Goal: Obtain resource: Download file/media

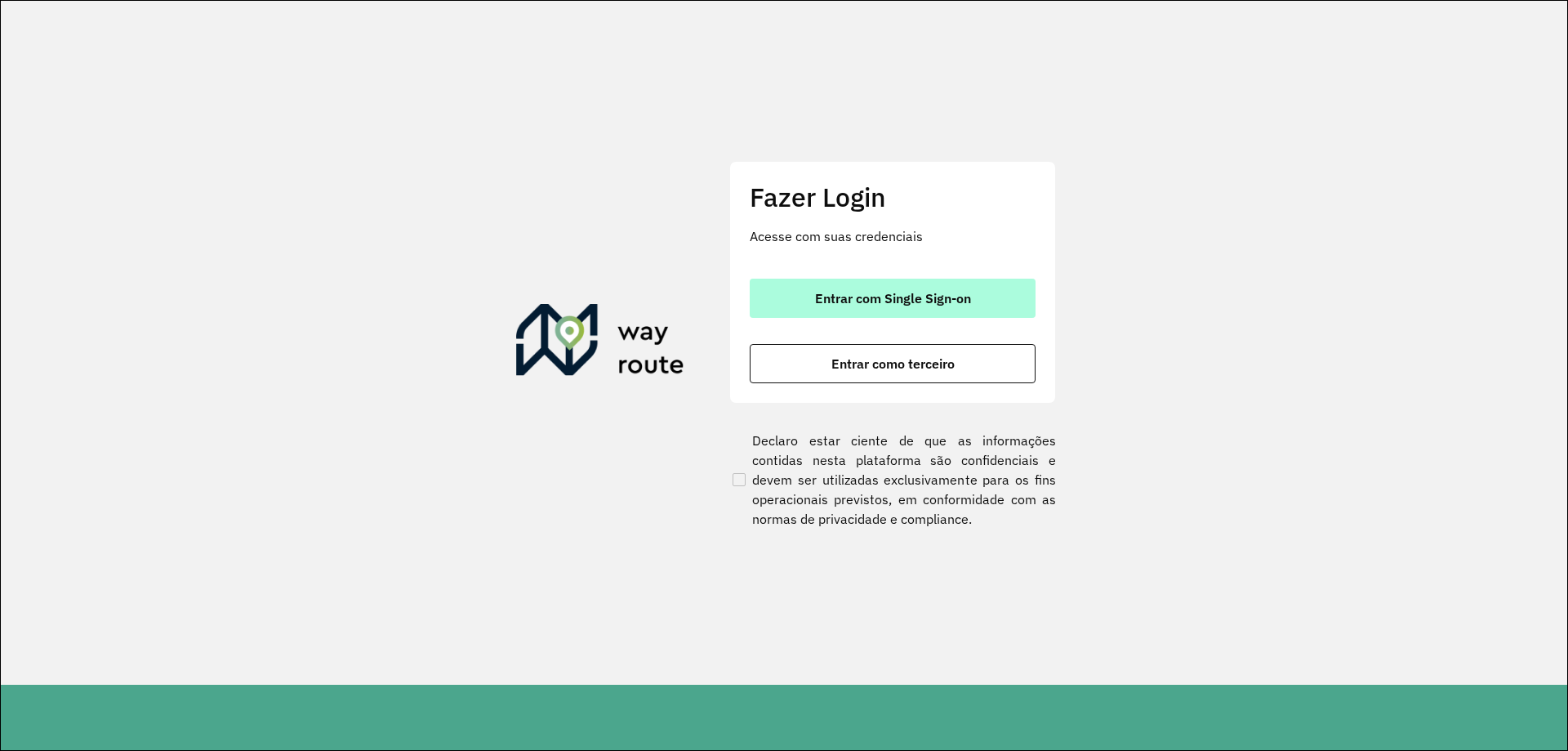
click at [942, 298] on span "Entrar com Single Sign-on" at bounding box center [893, 299] width 156 height 13
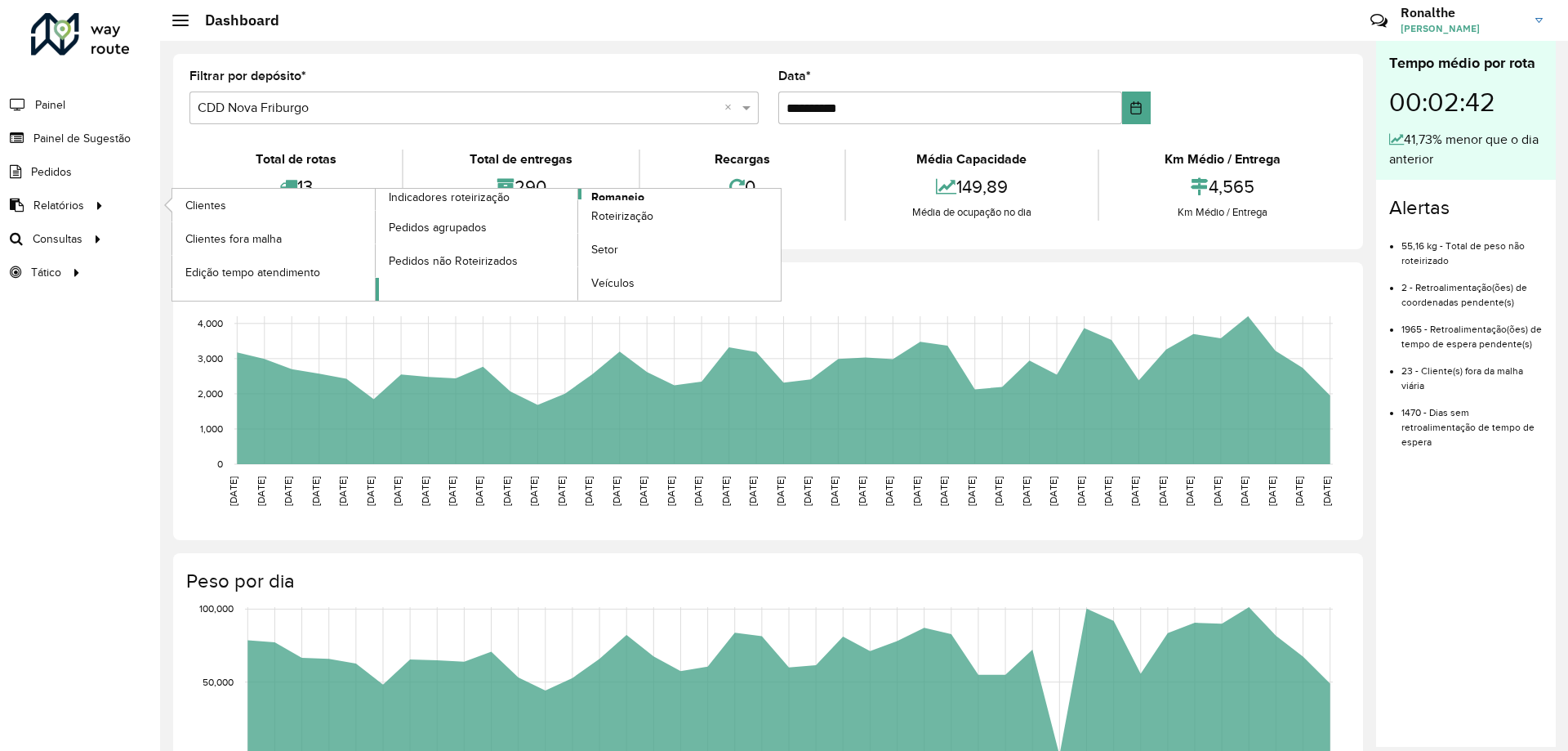
click at [625, 195] on span "Romaneio" at bounding box center [618, 198] width 53 height 17
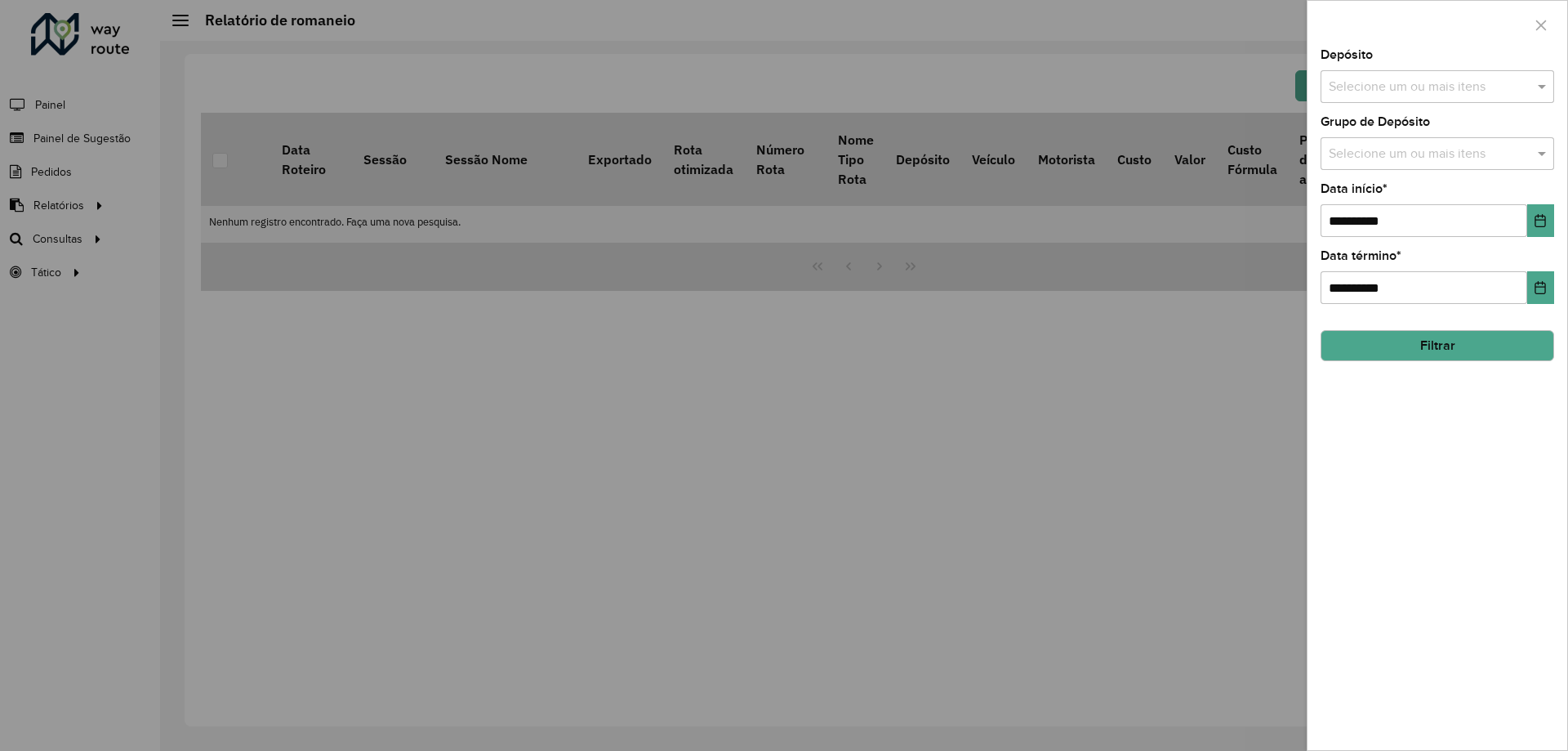
click at [1382, 87] on input "text" at bounding box center [1429, 87] width 209 height 20
click at [1411, 193] on div "CDD Nova Friburgo" at bounding box center [1438, 197] width 232 height 28
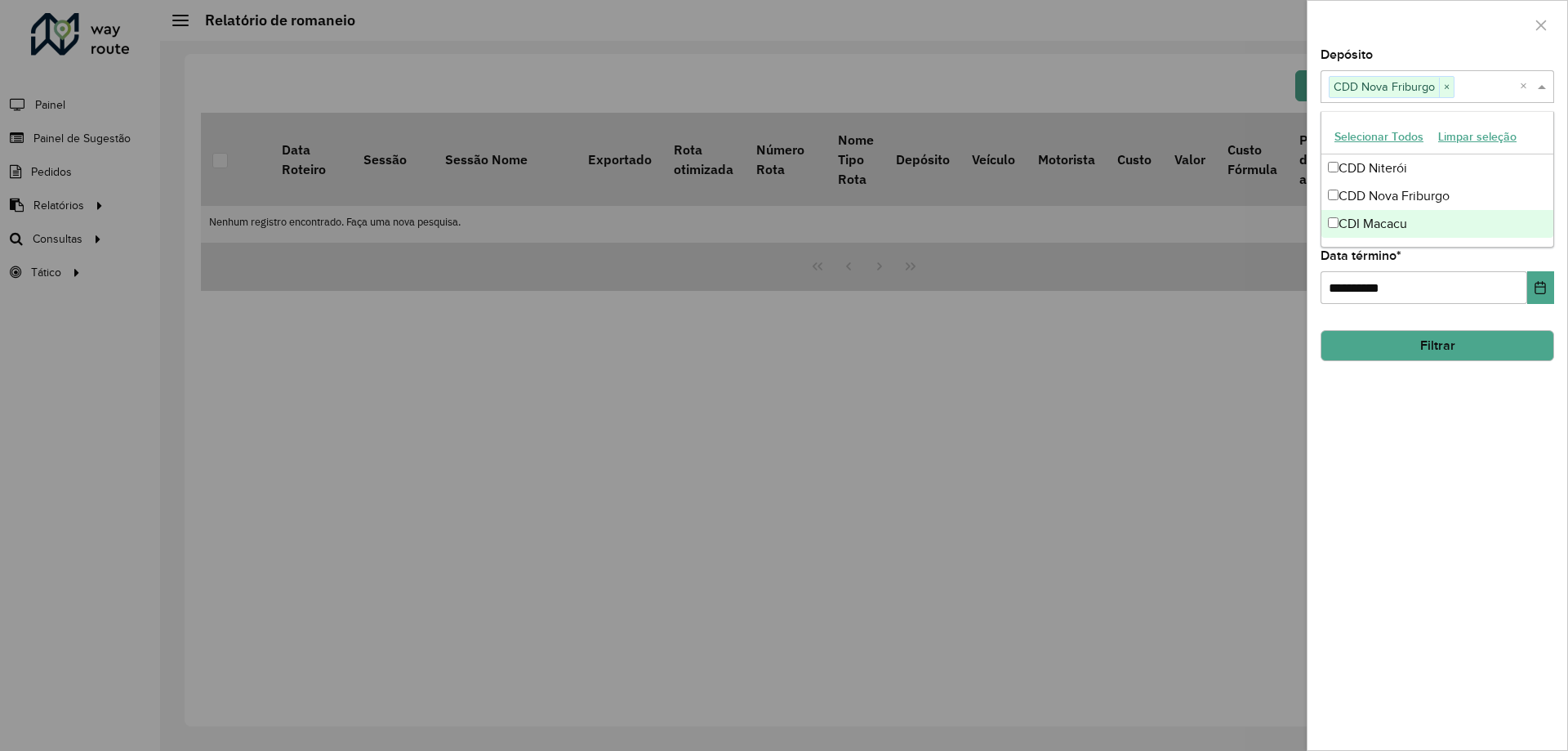
click at [1427, 262] on div "**********" at bounding box center [1438, 277] width 234 height 54
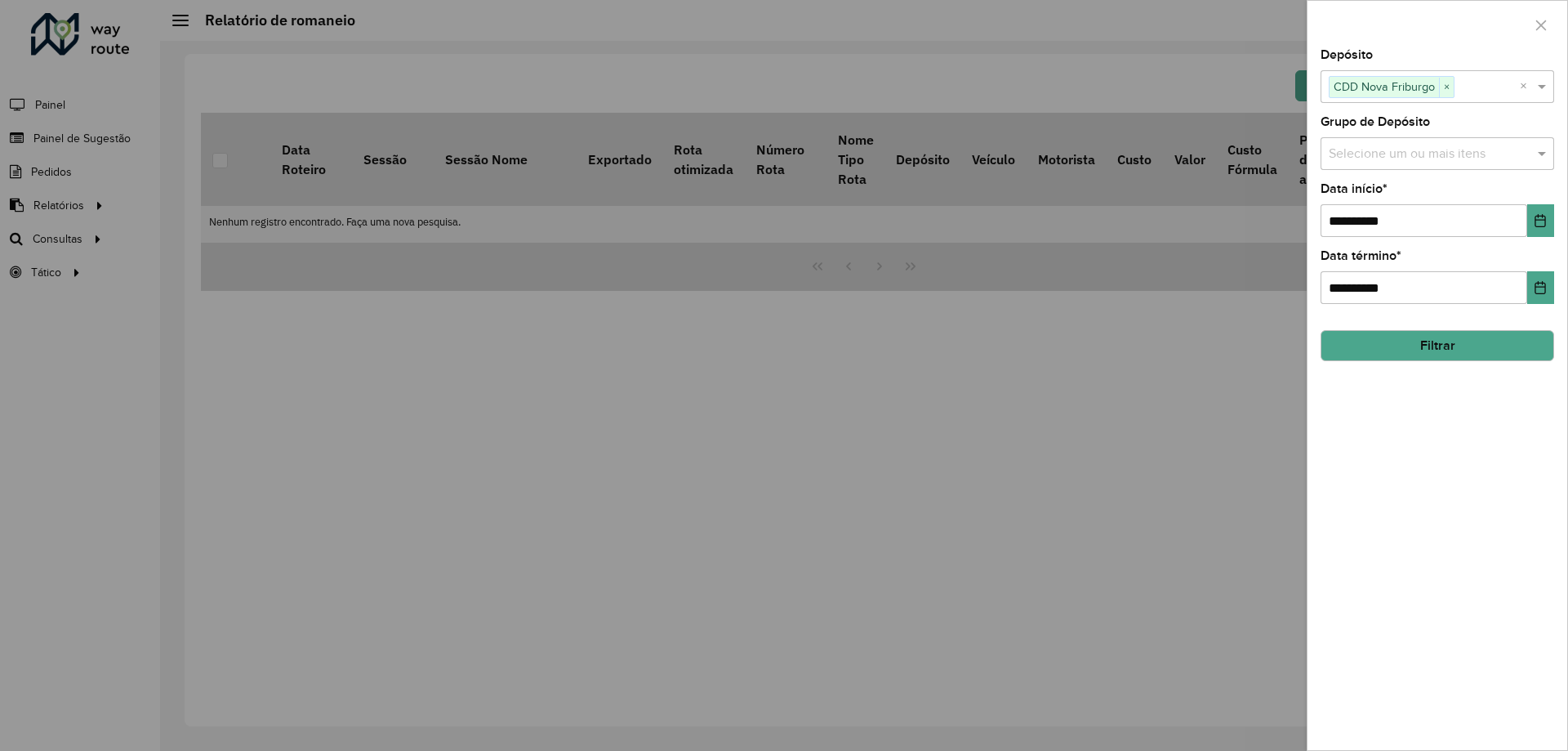
click at [1390, 153] on input "text" at bounding box center [1429, 154] width 209 height 20
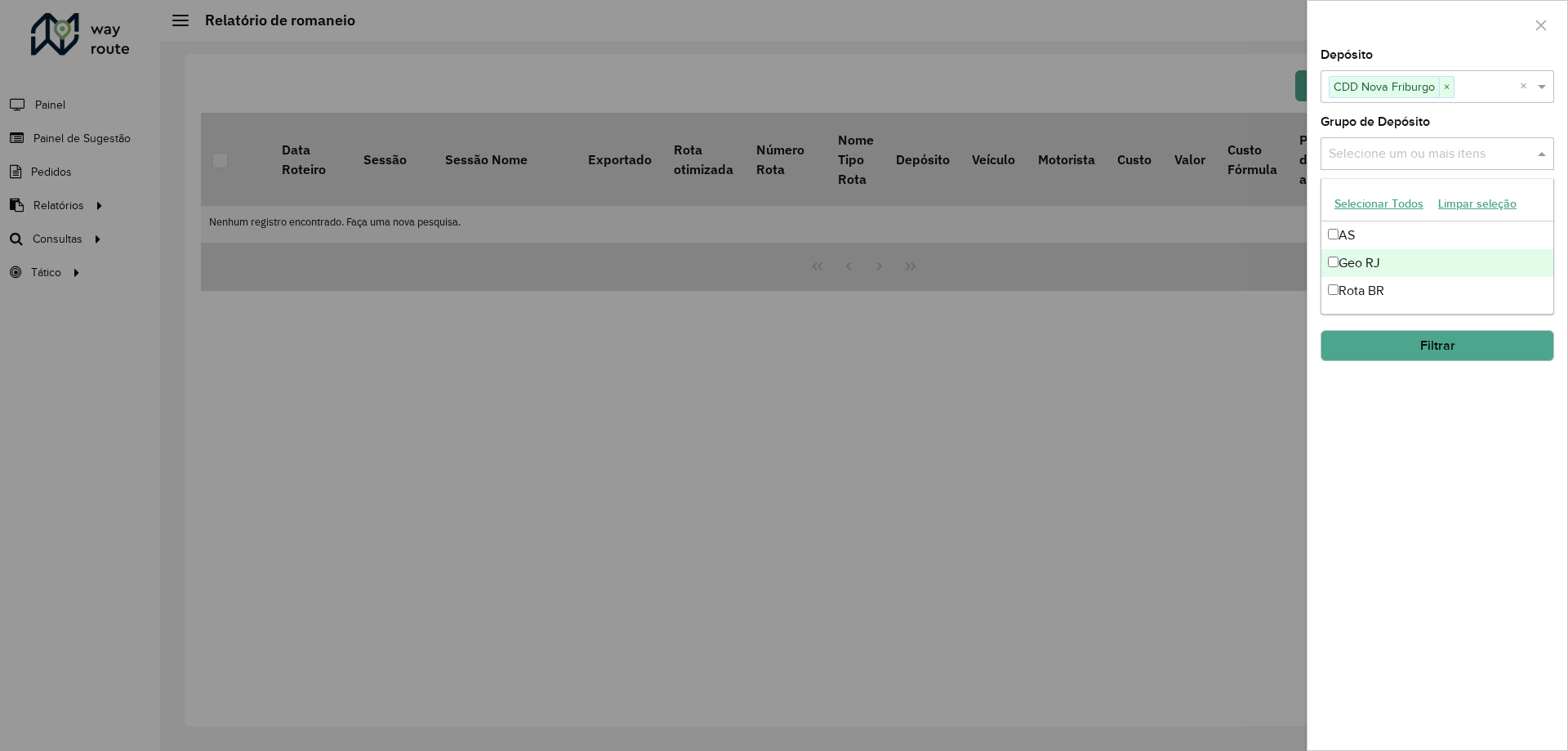
drag, startPoint x: 1385, startPoint y: 261, endPoint x: 1421, endPoint y: 301, distance: 53.8
click at [1385, 261] on div "Geo RJ" at bounding box center [1438, 263] width 232 height 28
click at [1427, 412] on div "**********" at bounding box center [1437, 399] width 259 height 701
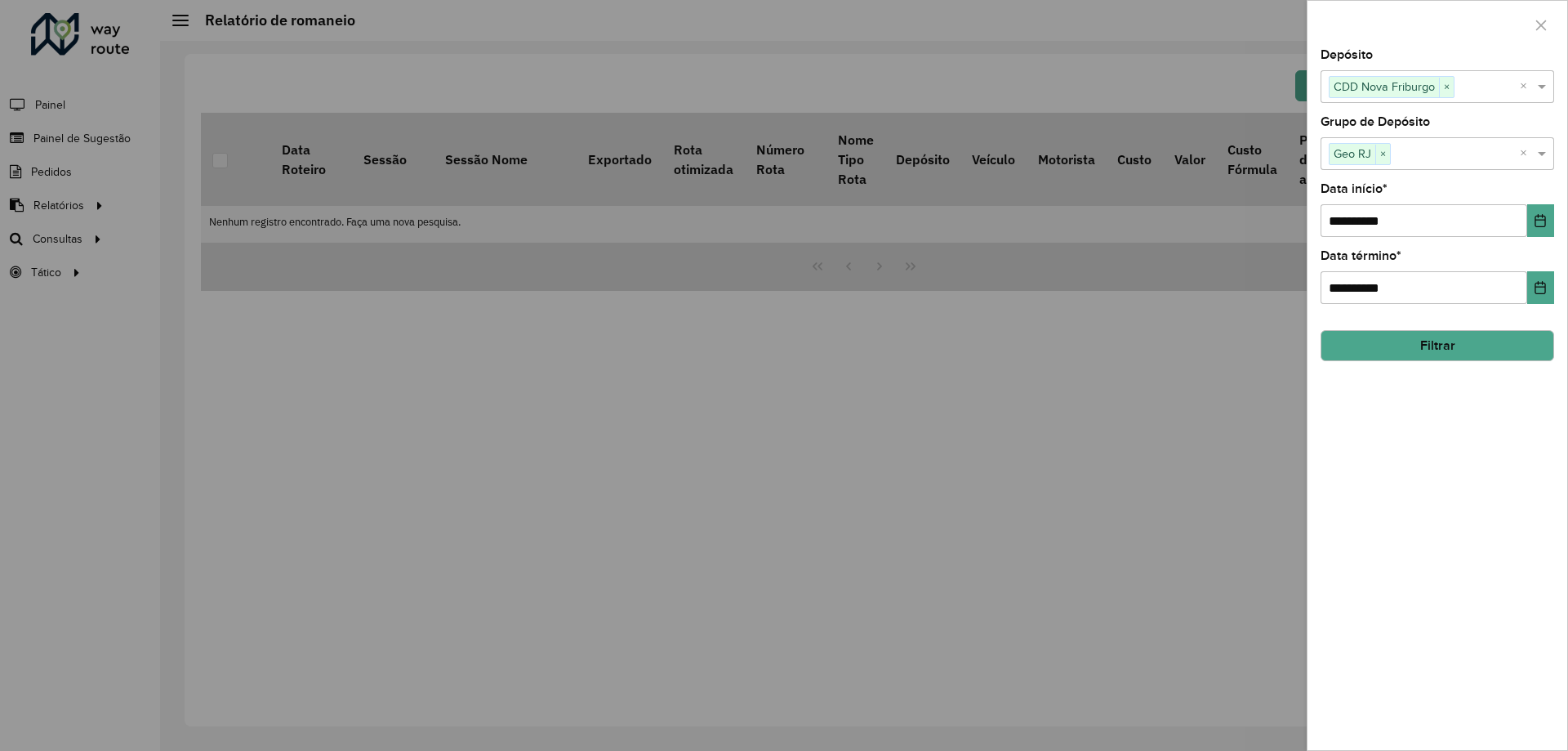
click at [1446, 350] on button "Filtrar" at bounding box center [1438, 346] width 234 height 31
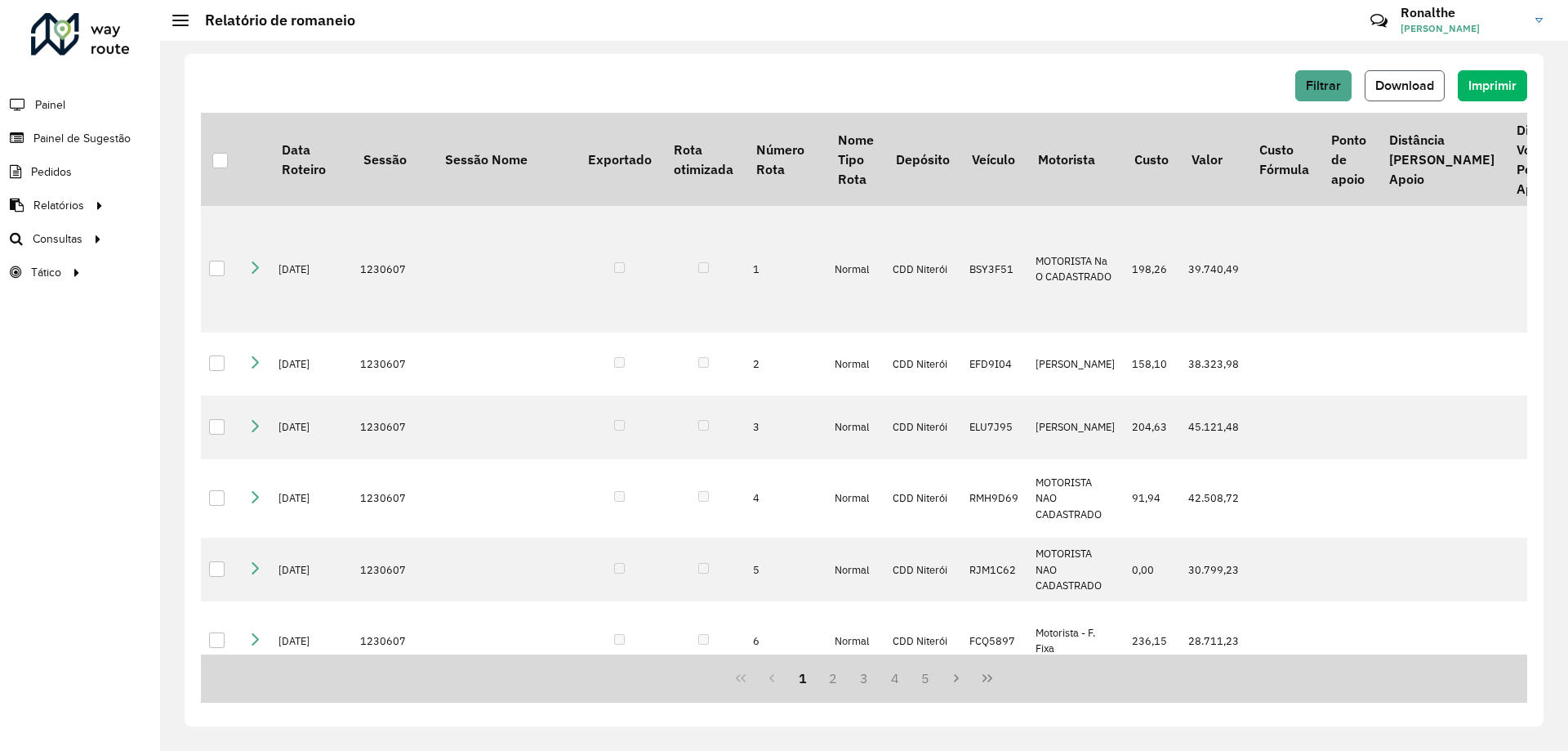
click at [1412, 96] on button "Download" at bounding box center [1405, 85] width 81 height 31
